Goal: Task Accomplishment & Management: Manage account settings

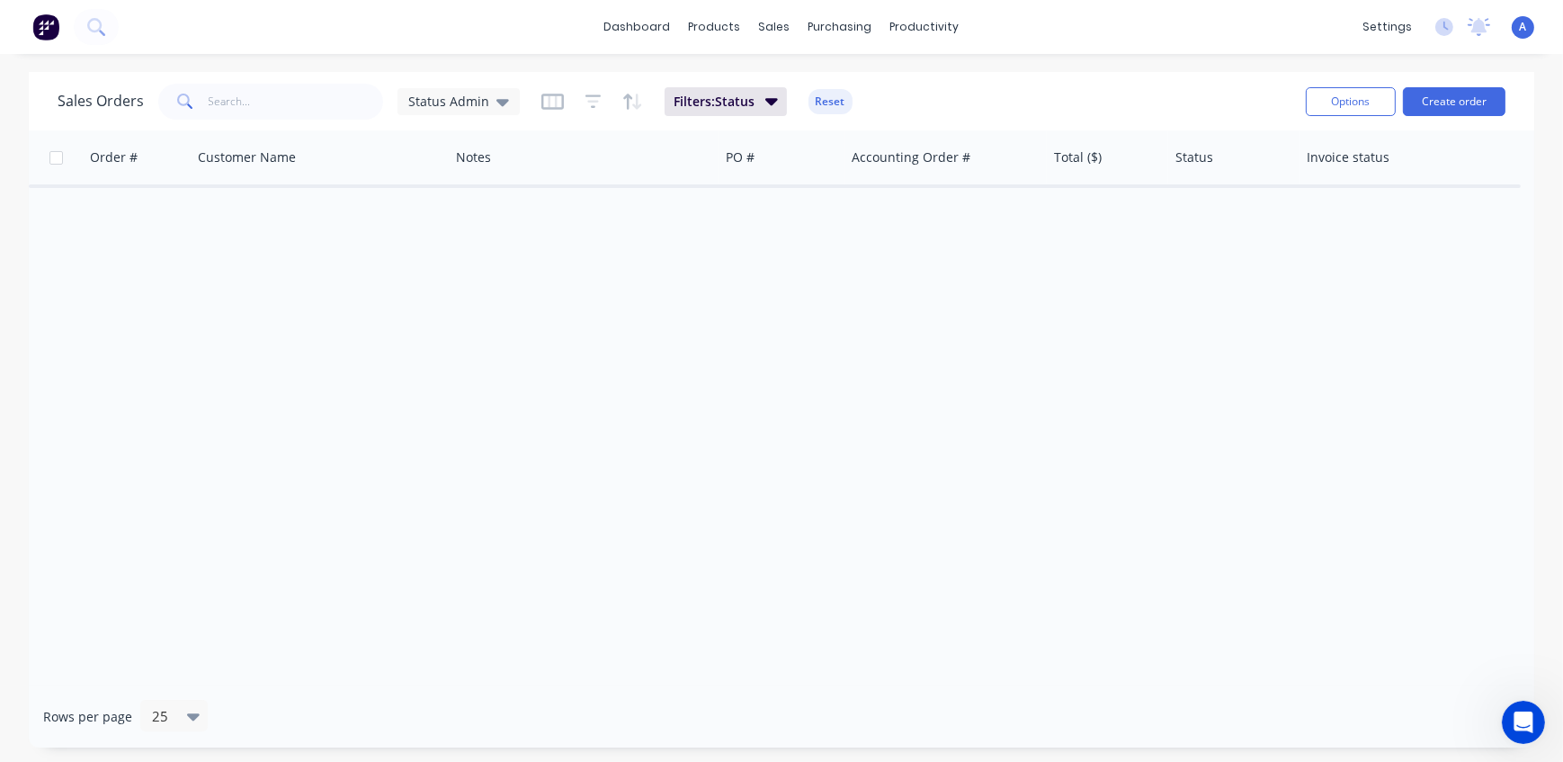
scroll to position [2, 0]
click at [1518, 26] on div "A Northern Sheetmetals Admin Power User Profile Sign out" at bounding box center [1522, 27] width 22 height 22
click at [1527, 23] on div "A Northern Sheetmetals Admin Power User Profile Sign out" at bounding box center [1522, 27] width 22 height 22
click at [1518, 25] on div "A Northern Sheetmetals Admin Power User Profile Sign out" at bounding box center [1522, 27] width 22 height 22
click at [1526, 25] on span "A" at bounding box center [1522, 27] width 7 height 16
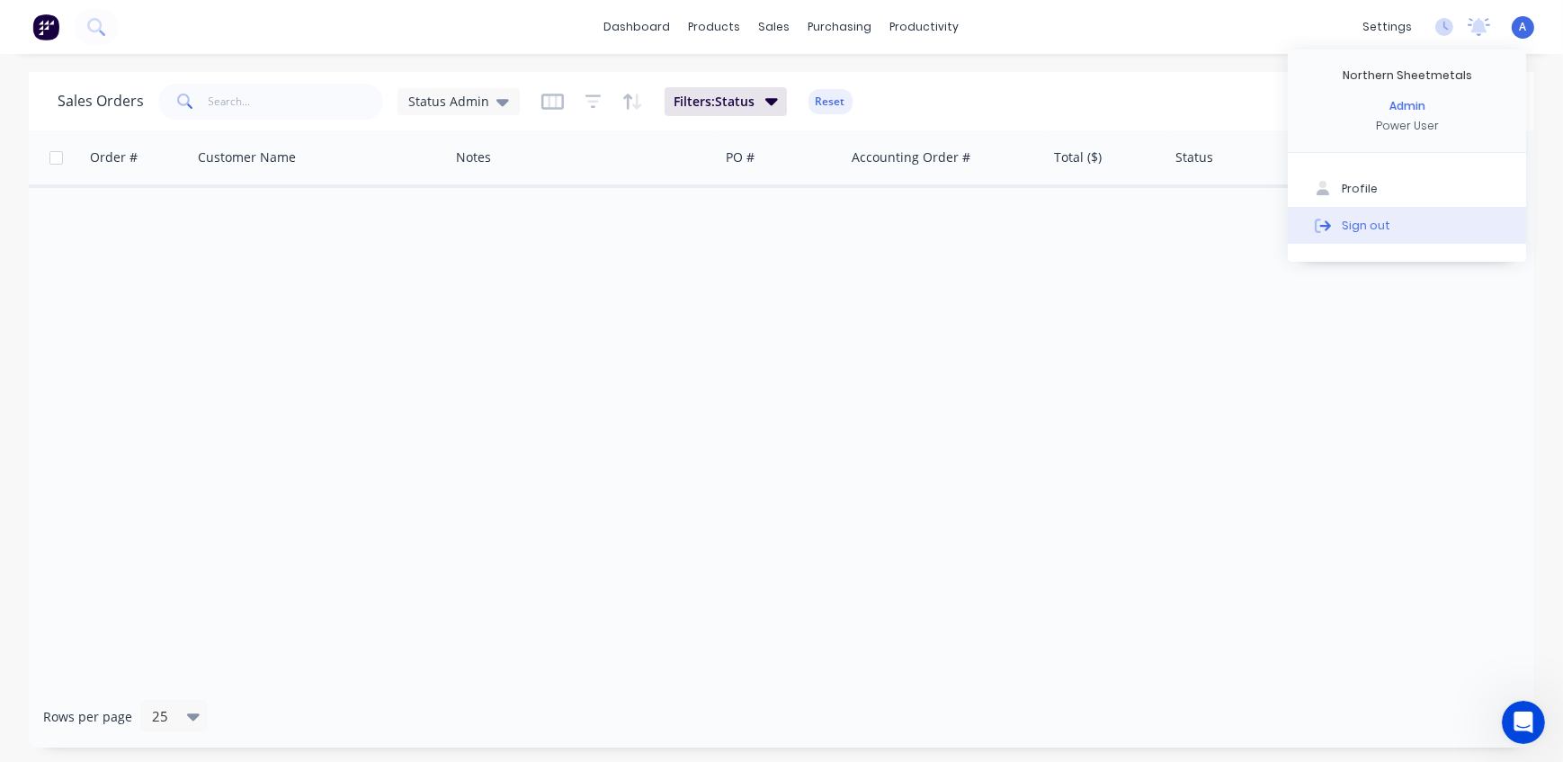
click at [1351, 226] on div "Sign out" at bounding box center [1365, 225] width 49 height 16
